Goal: Transaction & Acquisition: Purchase product/service

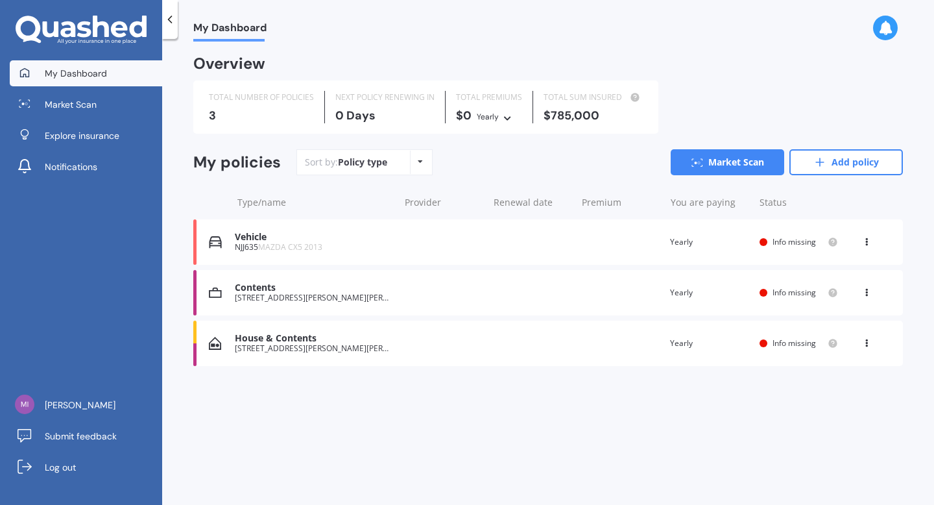
click at [259, 238] on div "Vehicle" at bounding box center [314, 237] width 158 height 11
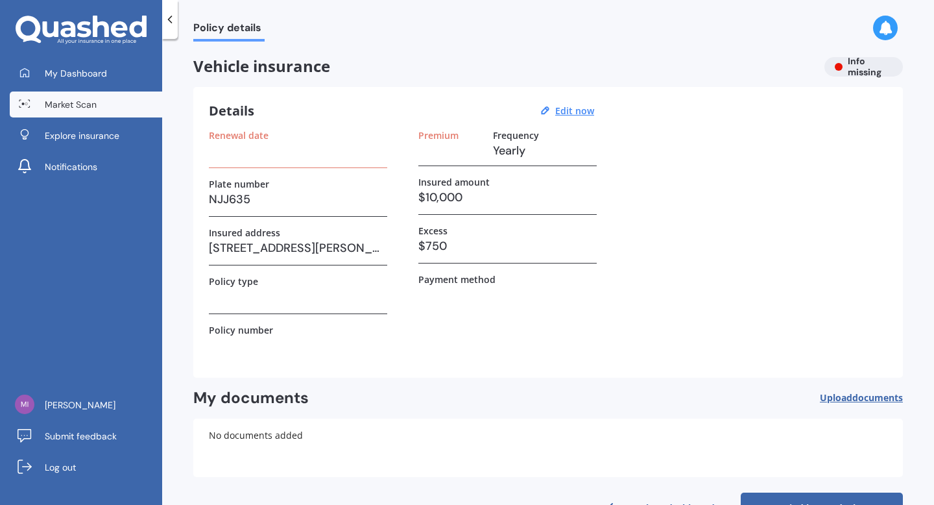
click at [66, 112] on link "Market Scan" at bounding box center [86, 104] width 152 height 26
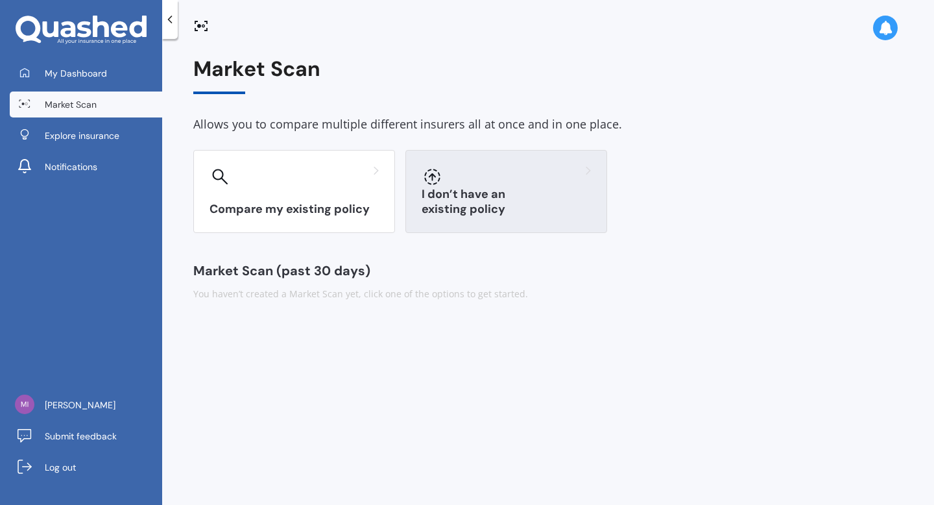
click at [482, 188] on div "I don’t have an existing policy" at bounding box center [506, 191] width 202 height 83
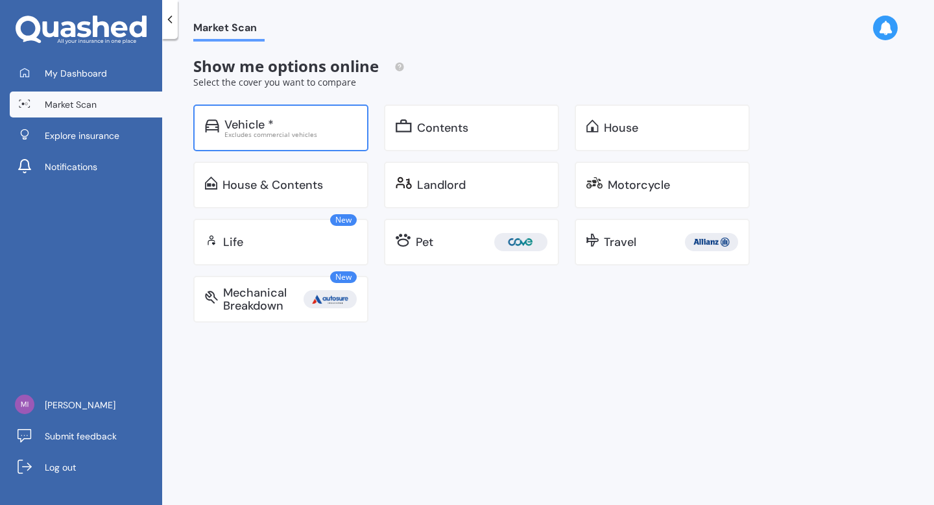
click at [261, 141] on div "Vehicle * Excludes commercial vehicles" at bounding box center [280, 127] width 175 height 47
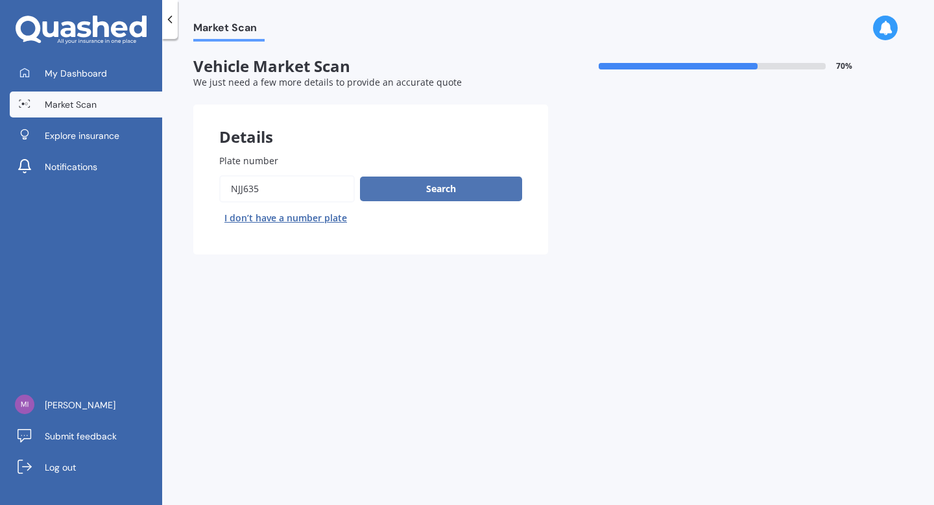
click at [434, 195] on button "Search" at bounding box center [441, 188] width 162 height 25
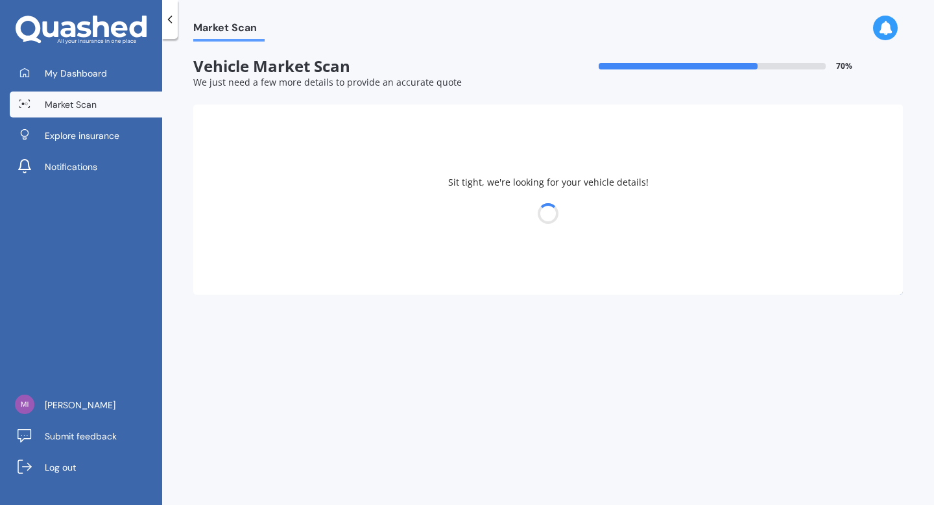
select select "MAZDA"
select select "03"
select select "10"
select select "1984"
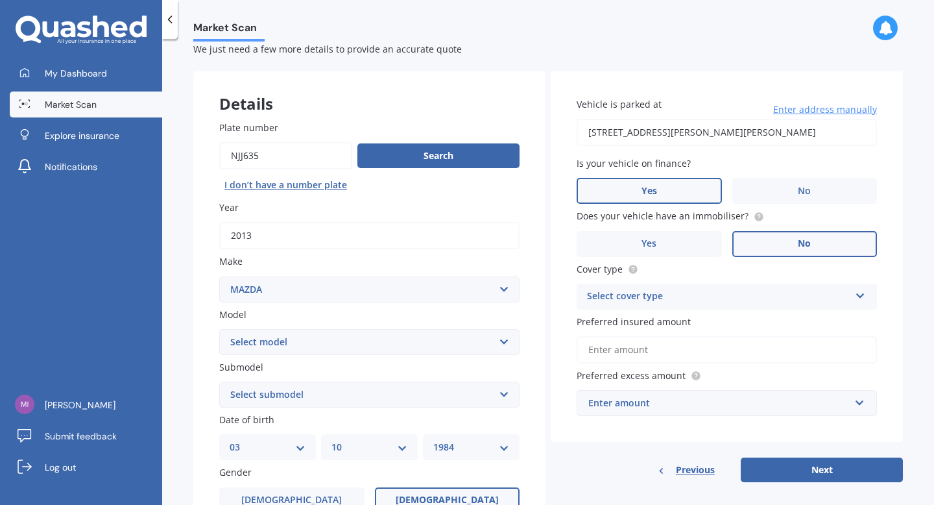
scroll to position [43, 0]
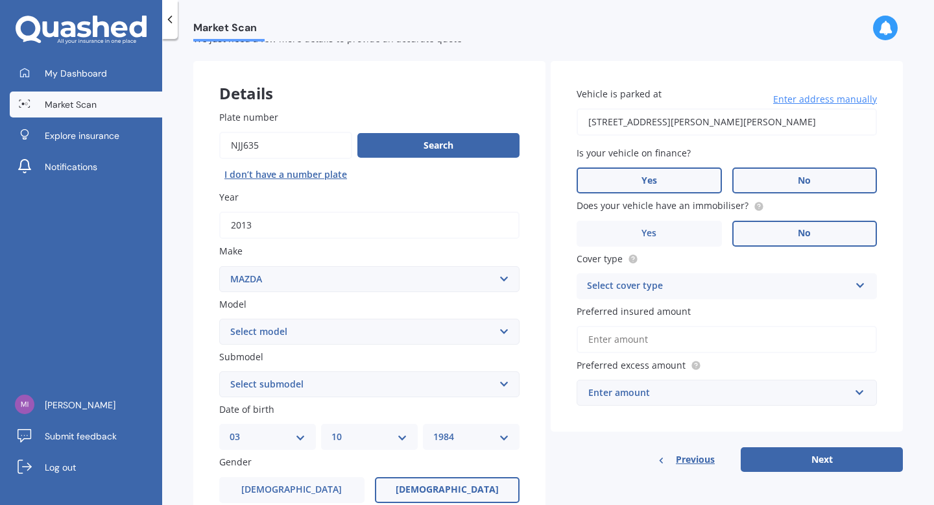
click at [851, 187] on label "No" at bounding box center [804, 180] width 145 height 26
click at [0, 0] on input "No" at bounding box center [0, 0] width 0 height 0
click at [779, 282] on div "Select cover type" at bounding box center [718, 286] width 263 height 16
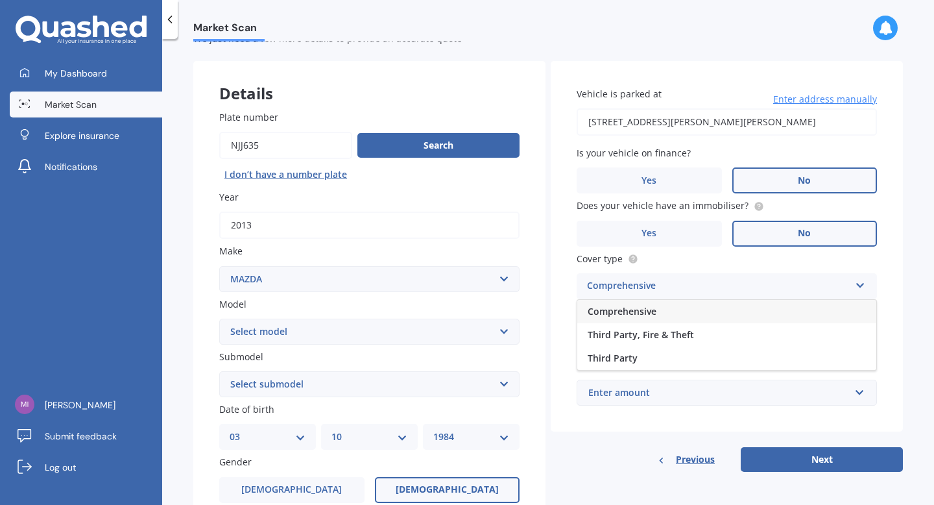
click at [736, 315] on div "Comprehensive" at bounding box center [726, 311] width 299 height 23
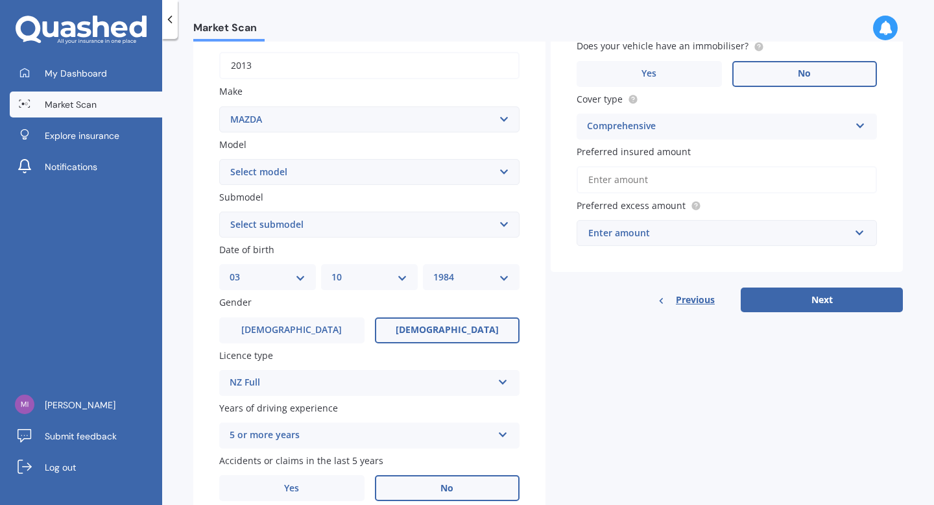
scroll to position [209, 0]
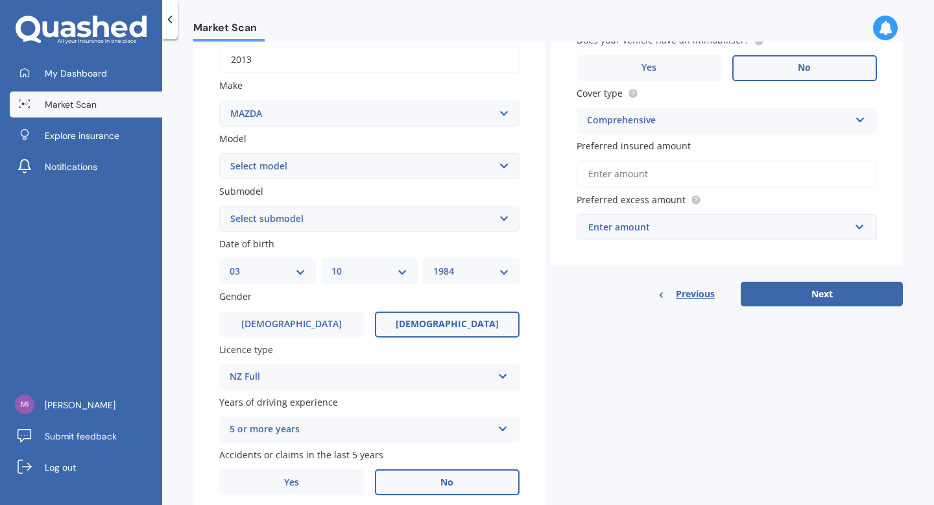
click at [655, 176] on input "Preferred insured amount" at bounding box center [727, 173] width 300 height 27
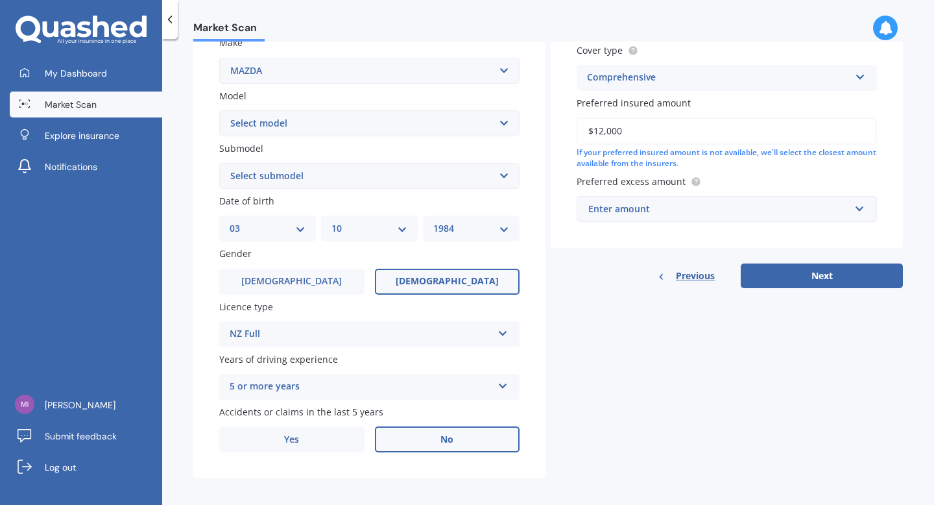
scroll to position [262, 0]
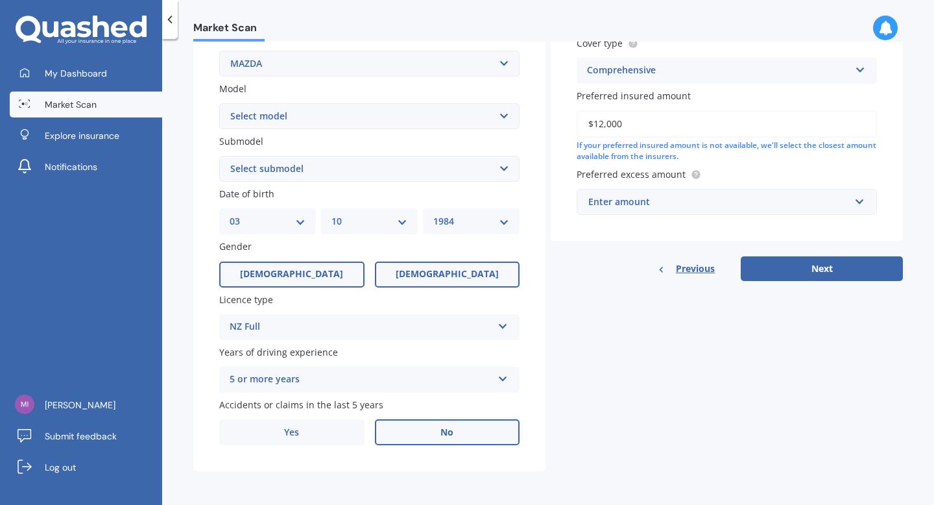
type input "$12,000"
click at [326, 278] on label "[DEMOGRAPHIC_DATA]" at bounding box center [291, 274] width 145 height 26
click at [0, 0] on input "[DEMOGRAPHIC_DATA]" at bounding box center [0, 0] width 0 height 0
click at [303, 222] on select "DD 01 02 03 04 05 06 07 08 09 10 11 12 13 14 15 16 17 18 19 20 21 22 23 24 25 2…" at bounding box center [268, 221] width 76 height 14
select select "09"
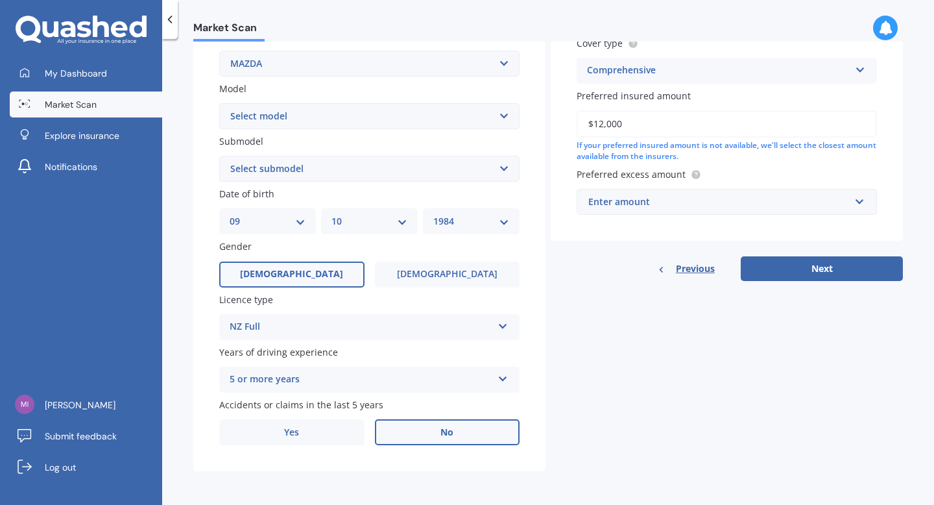
click at [230, 214] on select "DD 01 02 03 04 05 06 07 08 09 10 11 12 13 14 15 16 17 18 19 20 21 22 23 24 25 2…" at bounding box center [268, 221] width 76 height 14
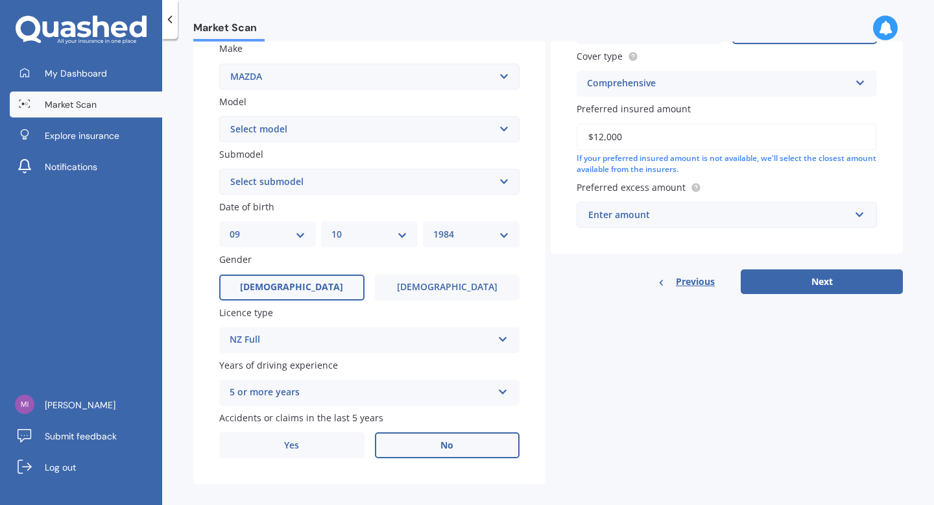
scroll to position [247, 0]
click at [348, 130] on select "Select model 121 2 3 323 323 / Familia 6 626 929 Atenza Autozam Axela AZ3 B2000…" at bounding box center [369, 128] width 300 height 26
select select "CX5"
click at [219, 116] on select "Select model 121 2 3 323 323 / Familia 6 626 929 Atenza Autozam Axela AZ3 B2000…" at bounding box center [369, 128] width 300 height 26
click at [304, 184] on select "Select submodel 2.2 Diesel 2WD XD 2.5S 4WD Diesel Limited 4WD GSX 2.2 Diesel St…" at bounding box center [369, 181] width 300 height 26
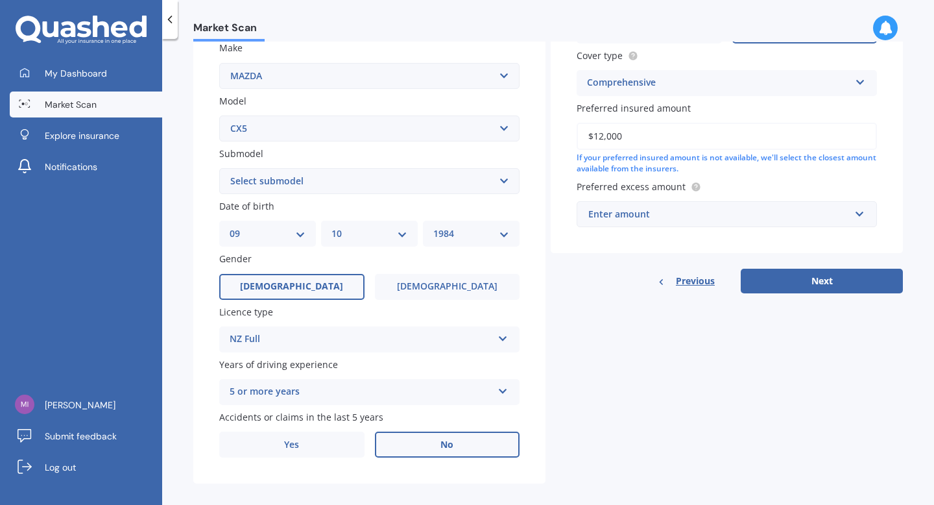
select select "2.2 DIESEL 2WD XD"
click at [219, 169] on select "Select submodel 2.2 Diesel 2WD XD 2.5S 4WD Diesel Limited 4WD GSX 2.2 Diesel St…" at bounding box center [369, 181] width 300 height 26
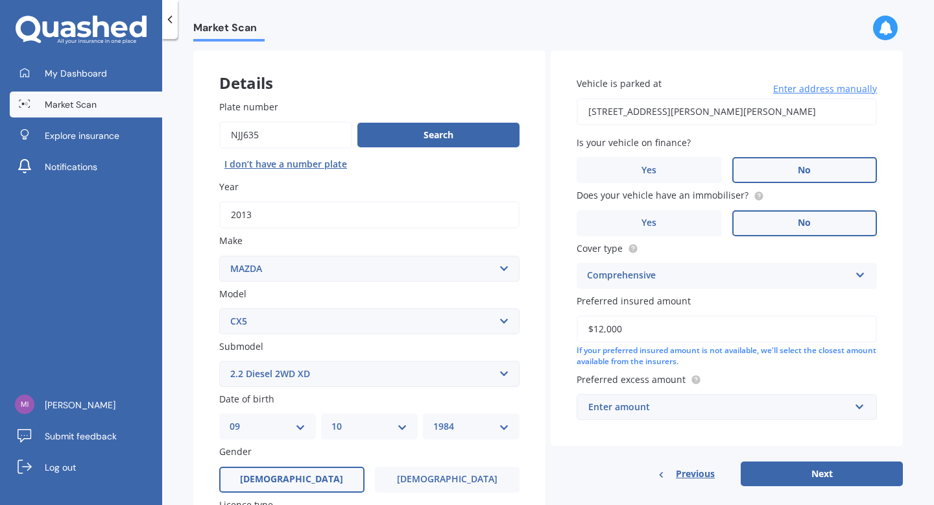
scroll to position [72, 0]
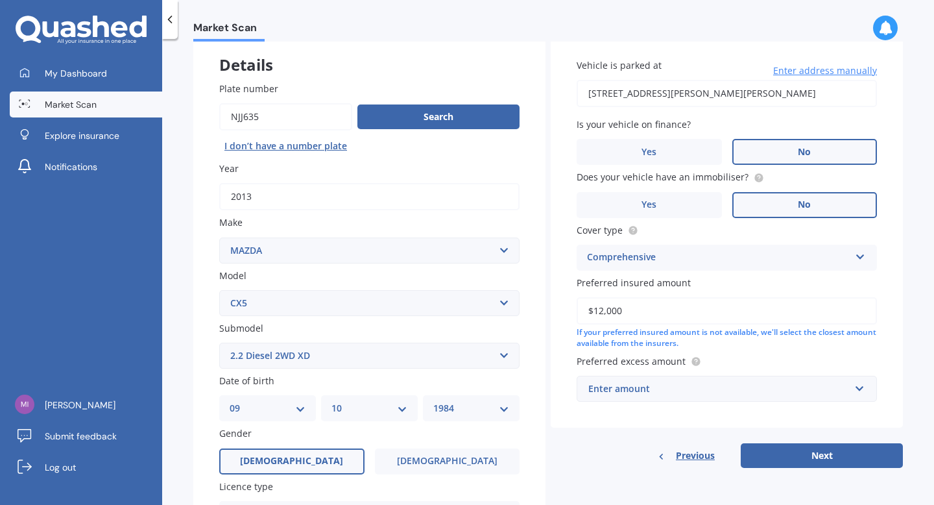
click at [697, 390] on div "Enter amount" at bounding box center [718, 388] width 261 height 14
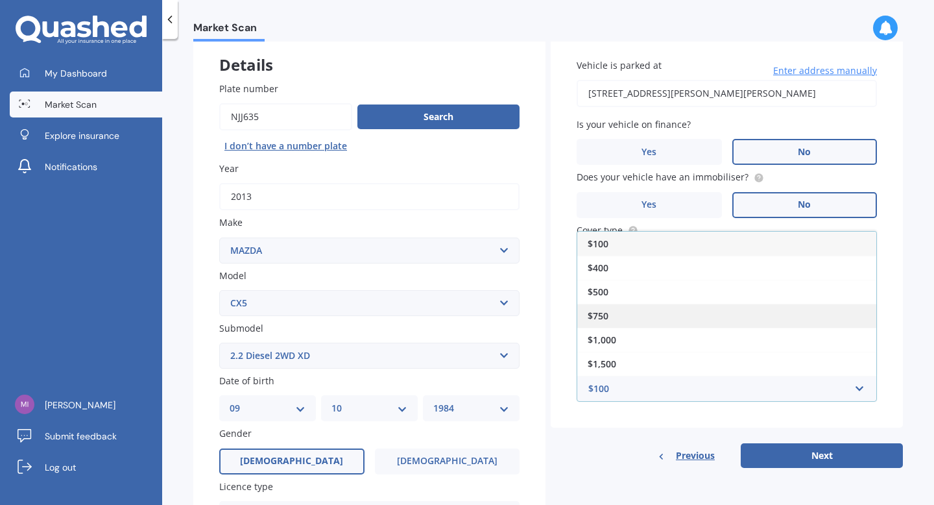
click at [617, 317] on div "$750" at bounding box center [726, 316] width 299 height 24
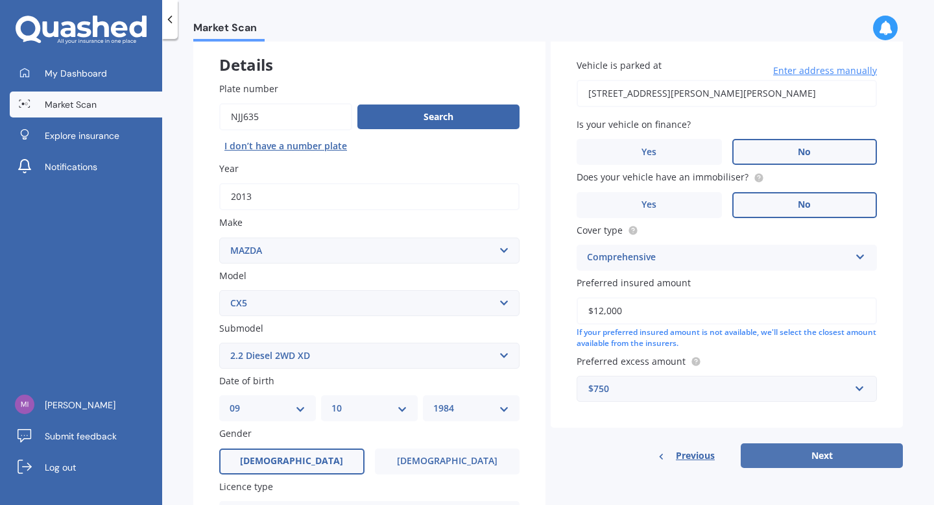
click at [819, 455] on button "Next" at bounding box center [822, 455] width 162 height 25
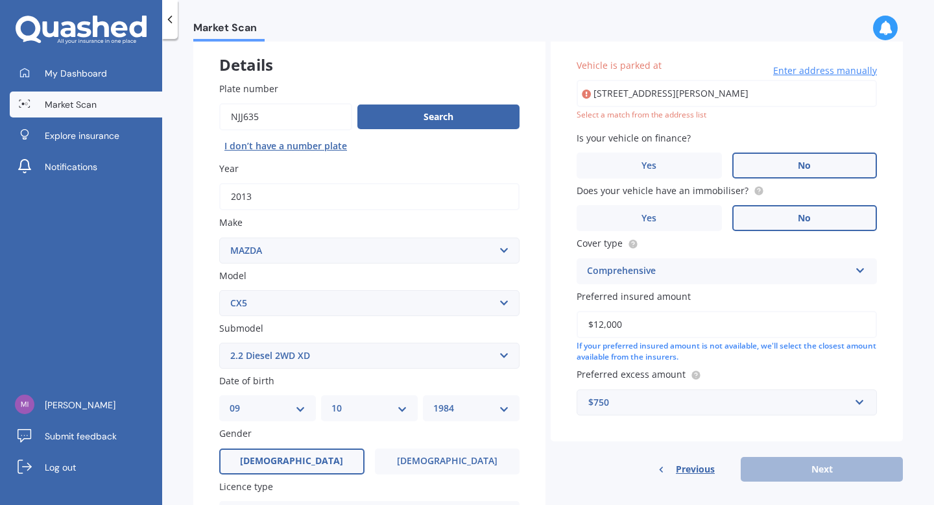
type input "[STREET_ADDRESS][PERSON_NAME][PERSON_NAME]"
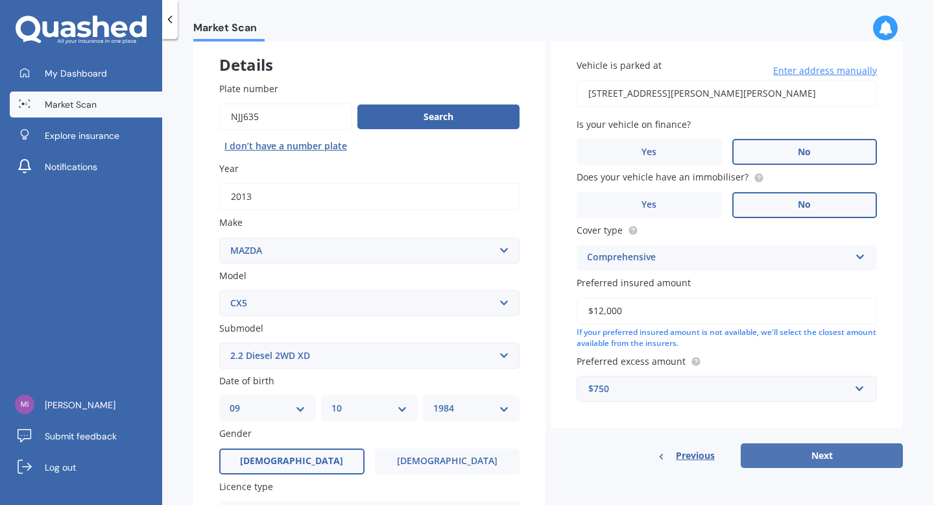
click at [812, 458] on button "Next" at bounding box center [822, 455] width 162 height 25
select select "09"
select select "10"
select select "1984"
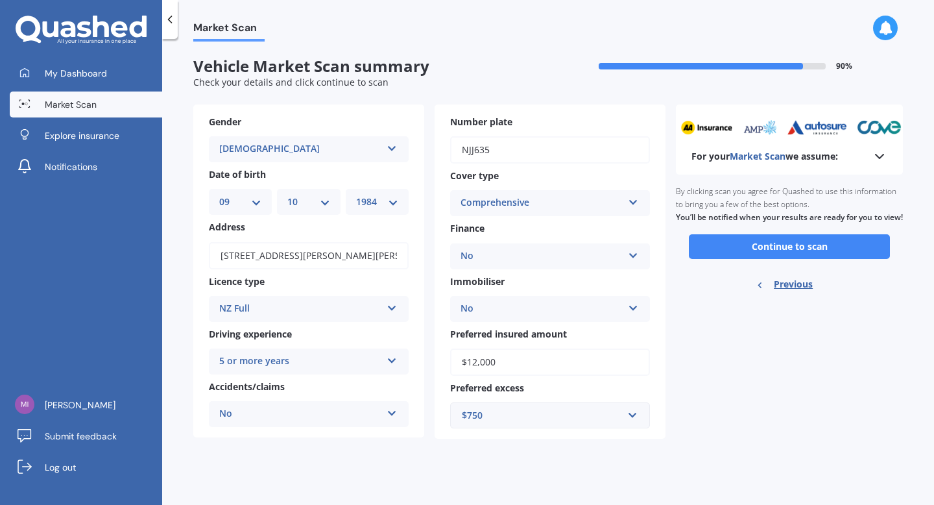
scroll to position [0, 0]
click at [770, 258] on button "Continue to scan" at bounding box center [789, 246] width 201 height 25
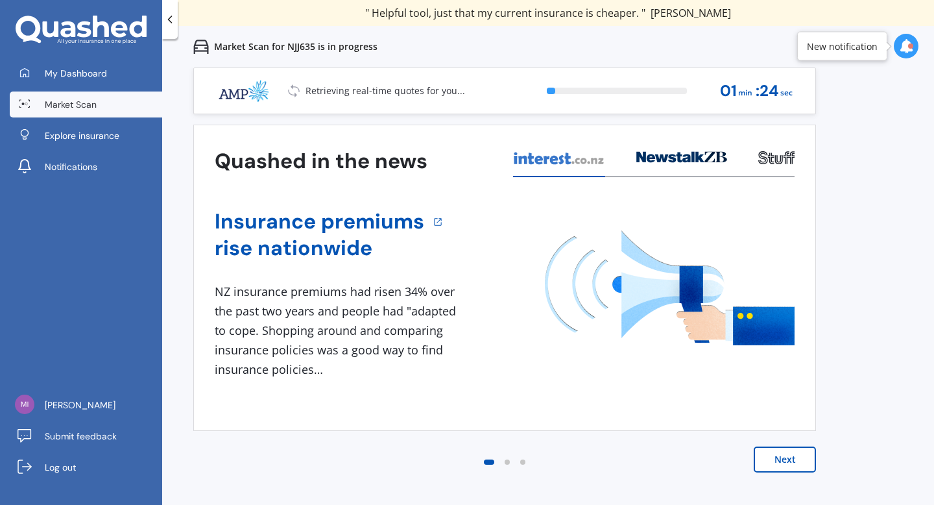
click at [782, 466] on button "Next" at bounding box center [785, 459] width 62 height 26
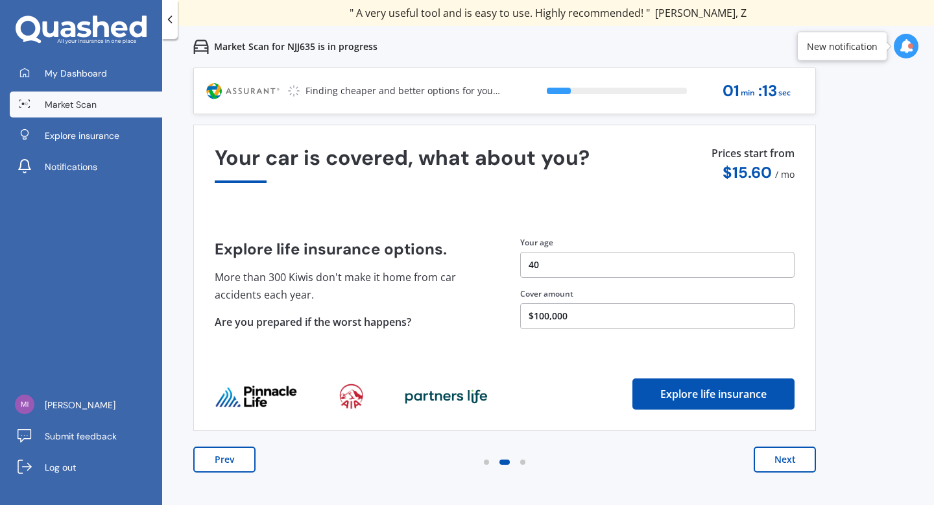
click at [595, 317] on button "$100,000" at bounding box center [657, 316] width 274 height 26
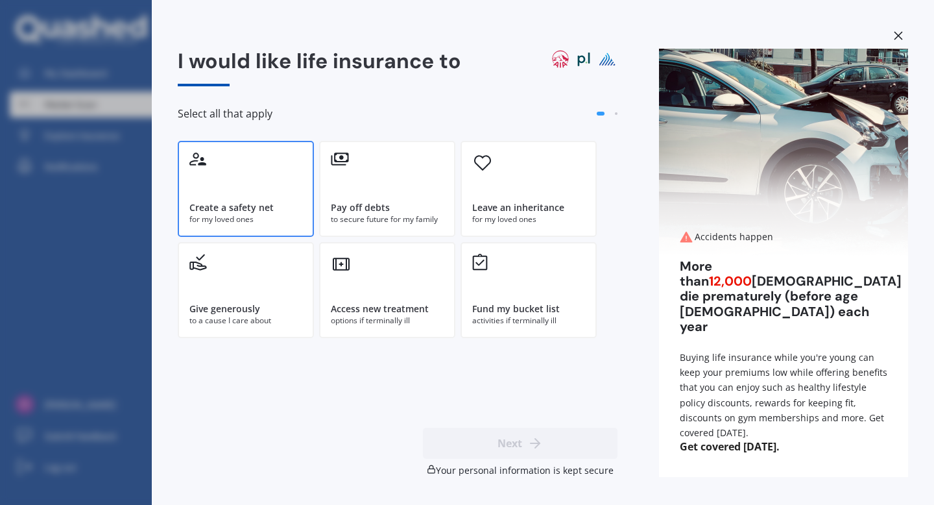
click at [227, 197] on div "Create a safety net for my loved ones" at bounding box center [246, 189] width 136 height 96
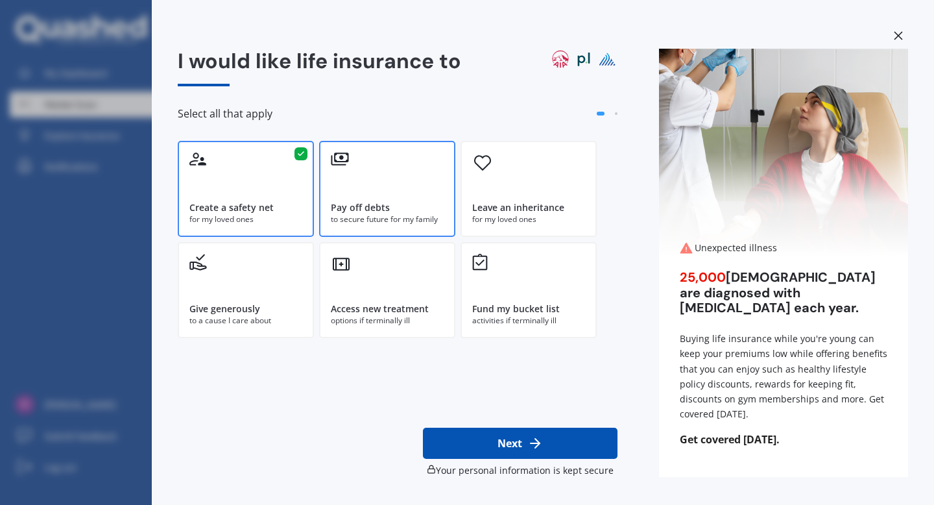
click at [365, 191] on div "Pay off debts to secure future for my family" at bounding box center [387, 189] width 136 height 96
click at [553, 187] on div "Leave an inheritance for my loved ones" at bounding box center [529, 189] width 136 height 96
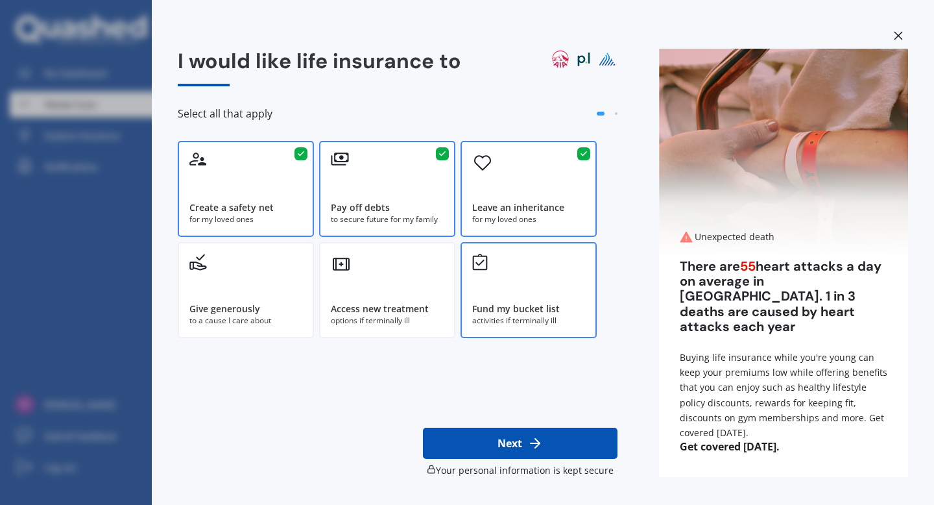
click at [512, 316] on div "activities if terminally ill" at bounding box center [528, 321] width 113 height 12
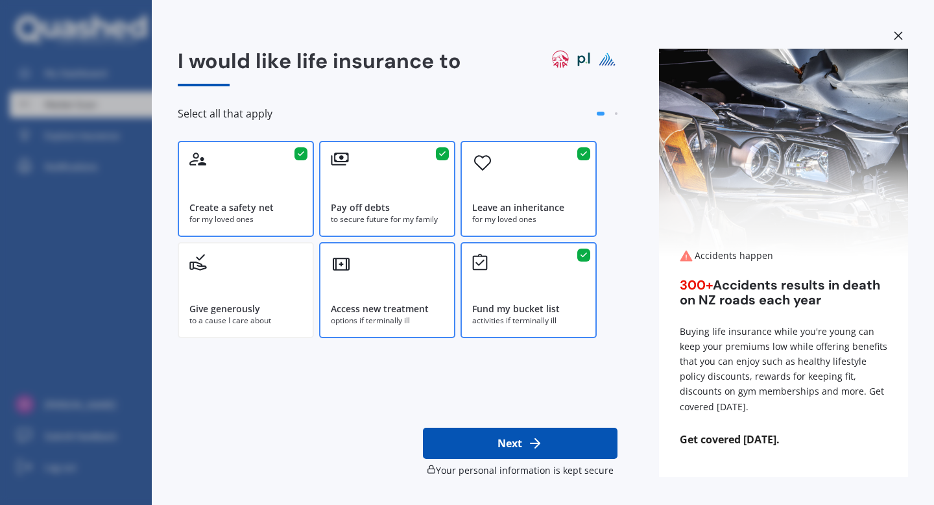
click at [427, 275] on div "Access new treatment options if terminally ill" at bounding box center [387, 290] width 136 height 96
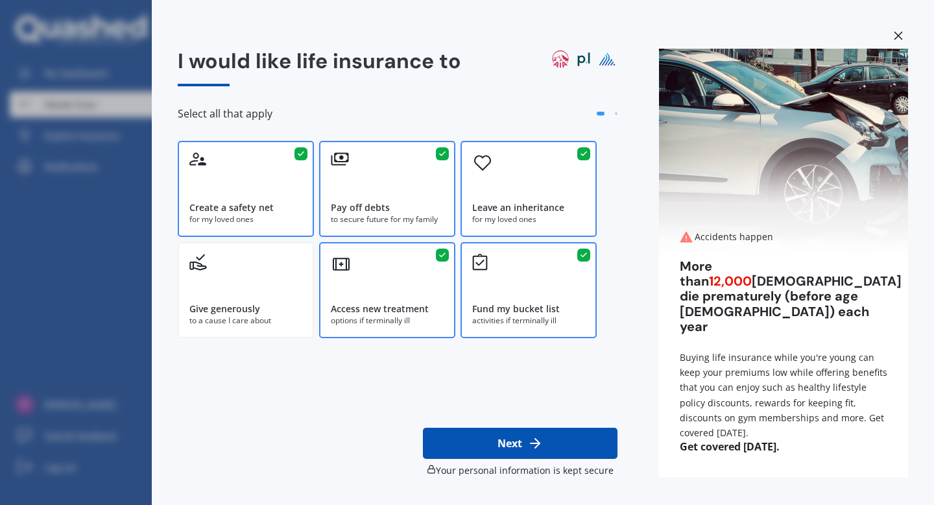
click at [495, 446] on button "Next" at bounding box center [520, 443] width 195 height 31
select select "09"
select select "10"
select select "1984"
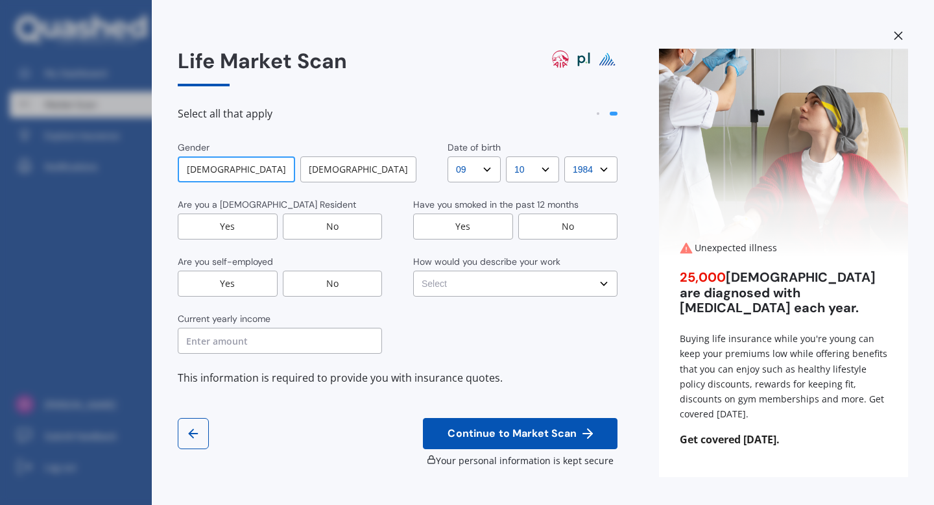
click at [223, 232] on div "Yes" at bounding box center [228, 226] width 100 height 26
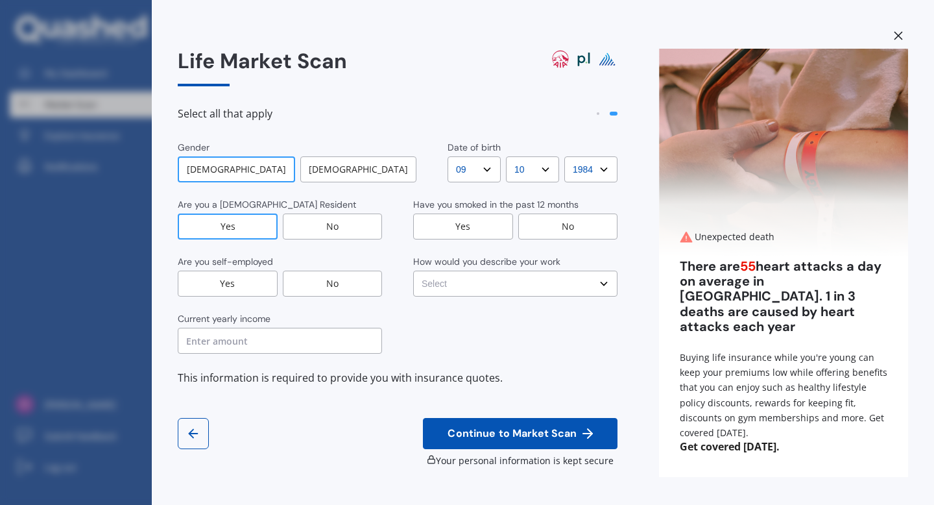
click at [346, 276] on div "No" at bounding box center [333, 284] width 100 height 26
click at [286, 344] on input "text" at bounding box center [280, 341] width 204 height 26
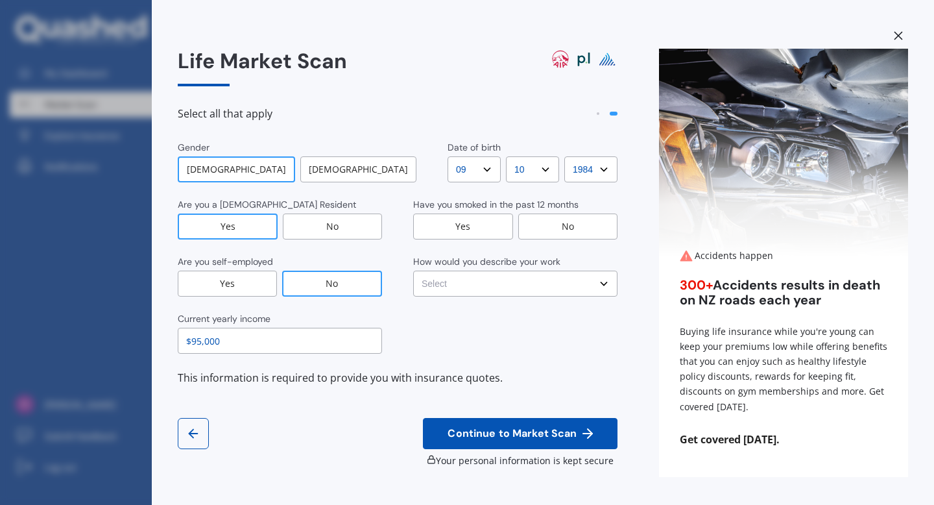
type input "$95,000"
click at [542, 222] on div "No" at bounding box center [568, 226] width 100 height 26
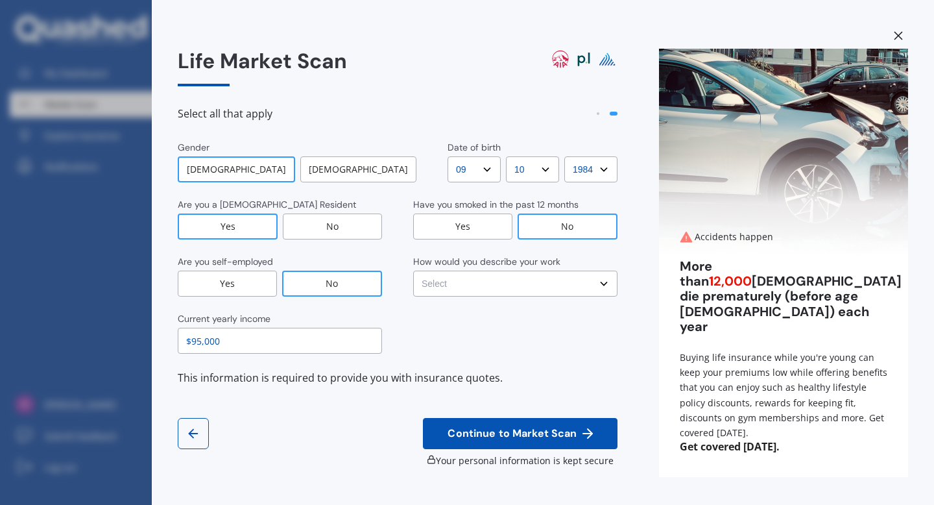
click at [510, 287] on select "Select No manual work e.g. lawyer, consultant, engineer Light manual work [PERS…" at bounding box center [515, 284] width 204 height 26
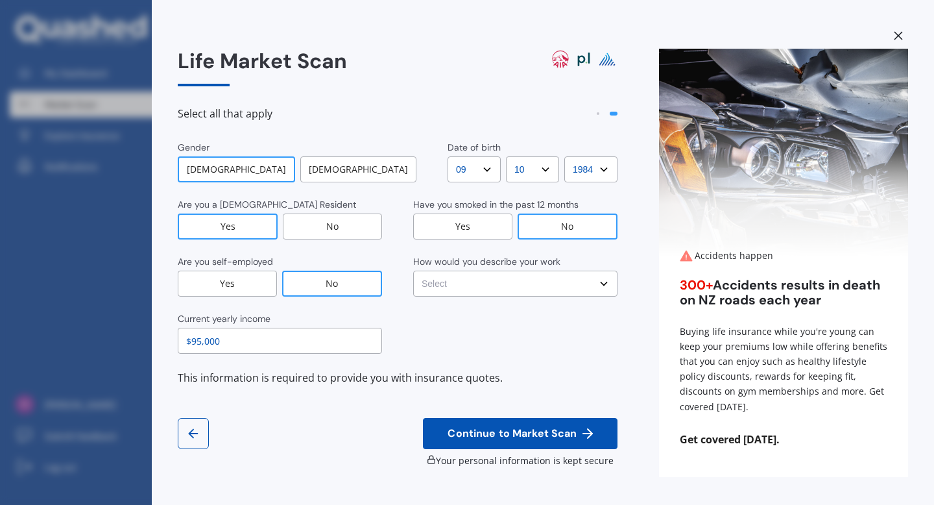
select select "Light manual work e.g. plumber, nurse, hairdresser"
click at [413, 271] on select "Select No manual work e.g. lawyer, consultant, engineer Light manual work [PERS…" at bounding box center [515, 284] width 204 height 26
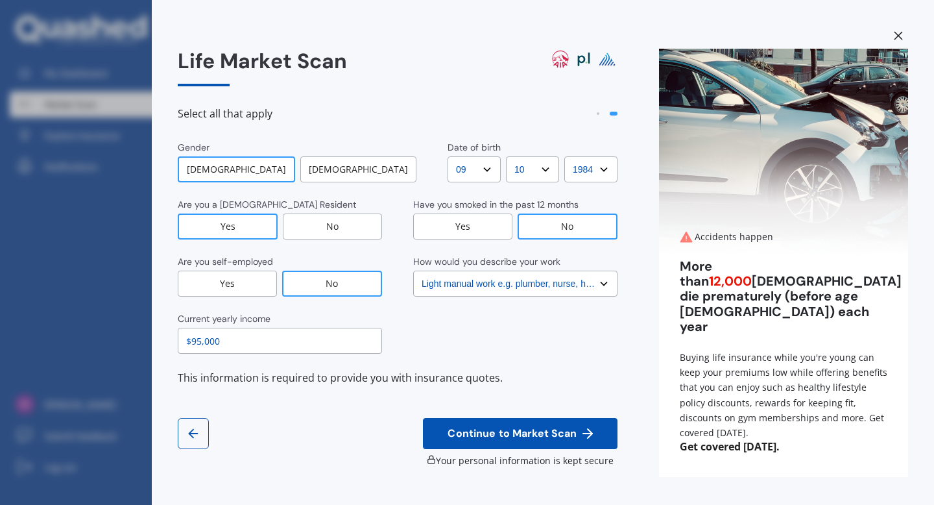
click at [588, 287] on select "Select No manual work e.g. lawyer, consultant, engineer Light manual work [PERS…" at bounding box center [515, 284] width 204 height 26
click at [413, 271] on select "Select No manual work e.g. lawyer, consultant, engineer Light manual work [PERS…" at bounding box center [515, 284] width 204 height 26
click at [540, 437] on span "Continue to Market Scan" at bounding box center [512, 434] width 134 height 12
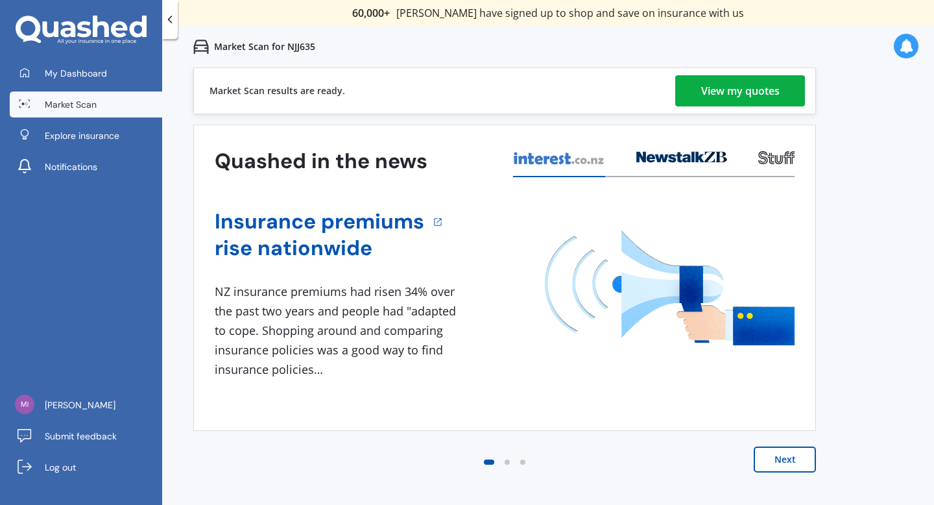
click at [389, 90] on div "Market Scan results are ready. View my quotes" at bounding box center [504, 90] width 623 height 47
click at [762, 89] on div "View my quotes" at bounding box center [740, 90] width 78 height 31
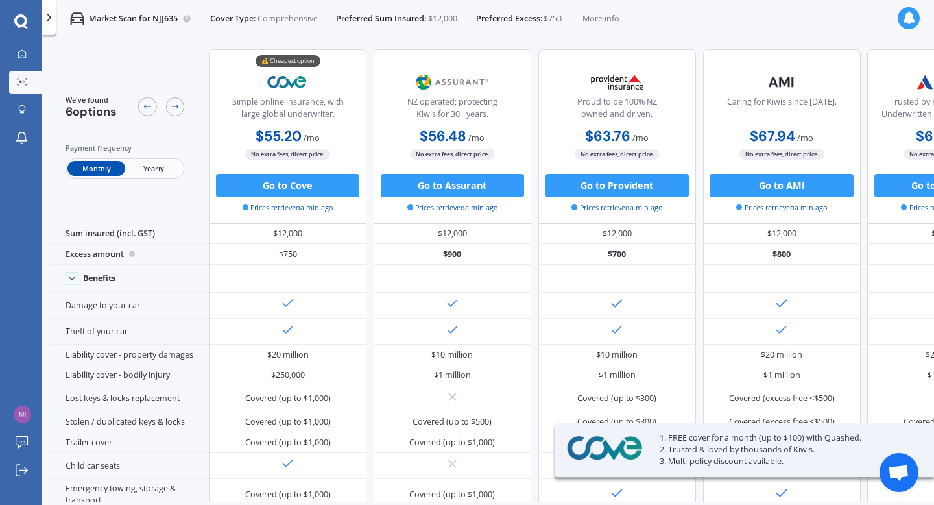
click at [175, 171] on span "Yearly" at bounding box center [153, 168] width 57 height 15
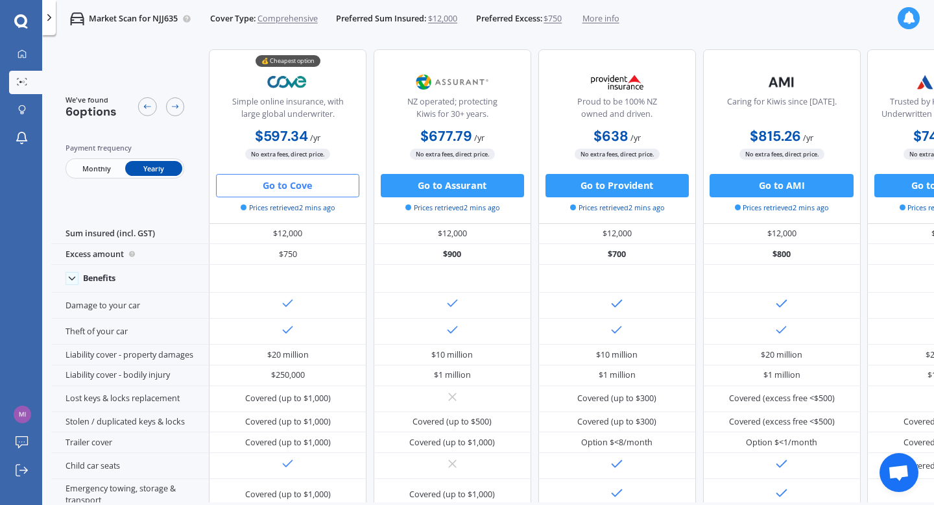
click at [296, 193] on button "Go to Cove" at bounding box center [287, 185] width 143 height 23
